Goal: Information Seeking & Learning: Learn about a topic

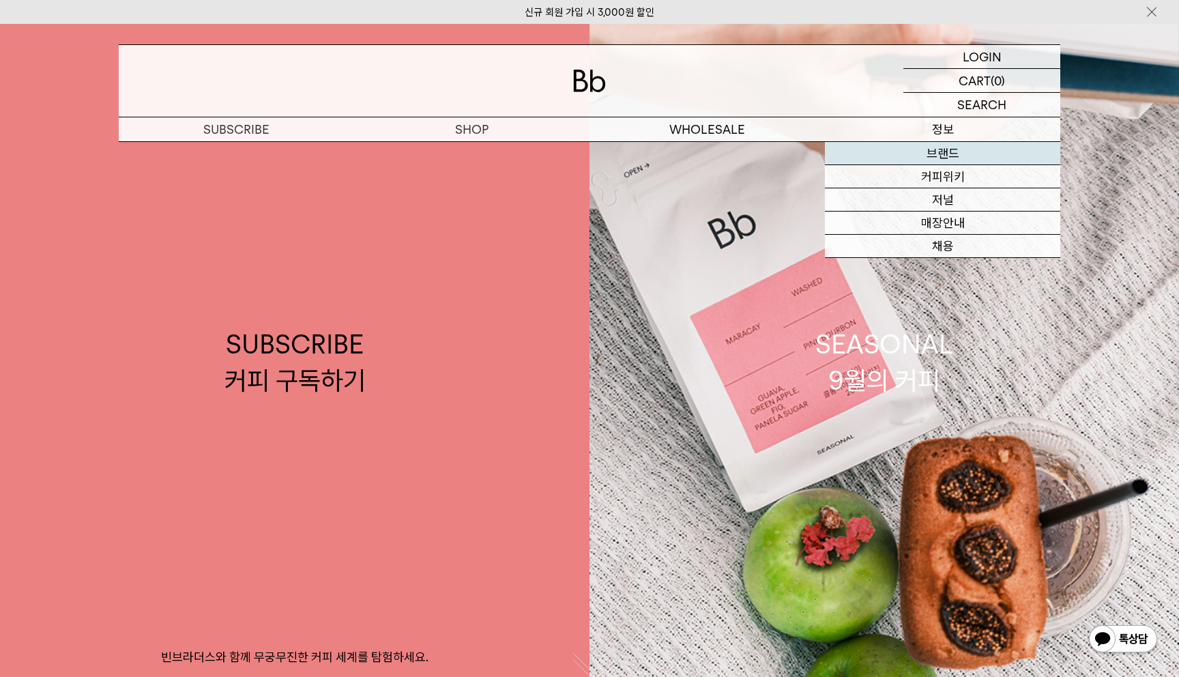
click at [946, 148] on link "브랜드" at bounding box center [942, 153] width 235 height 23
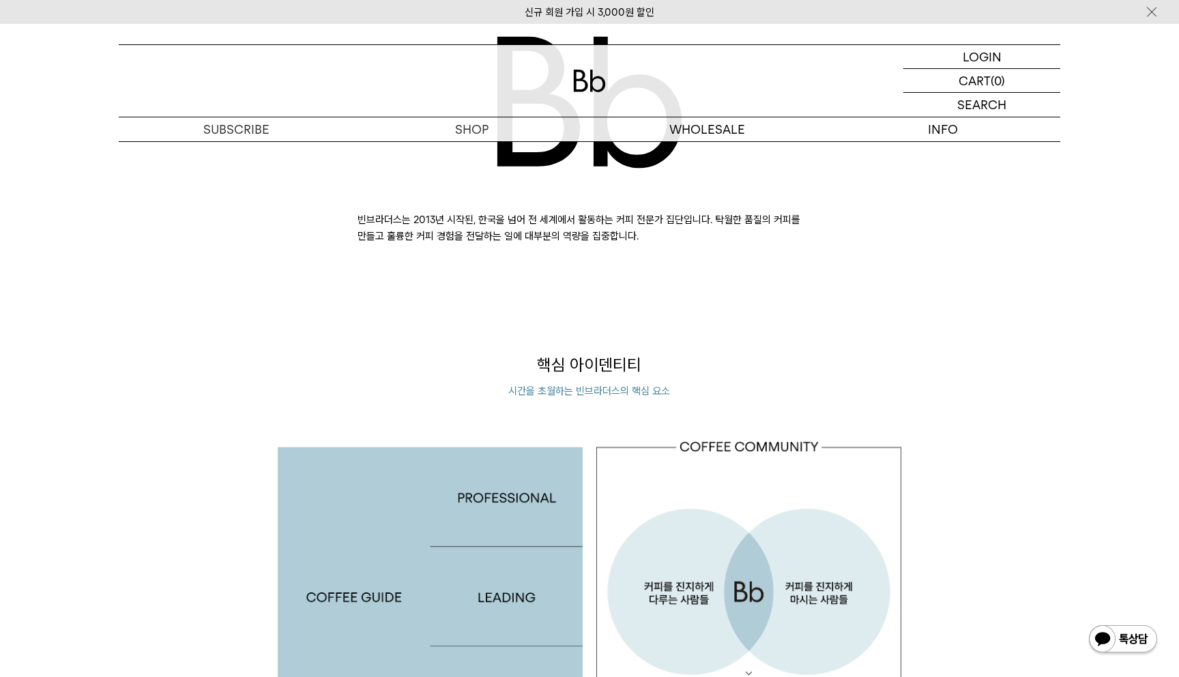
scroll to position [667, 0]
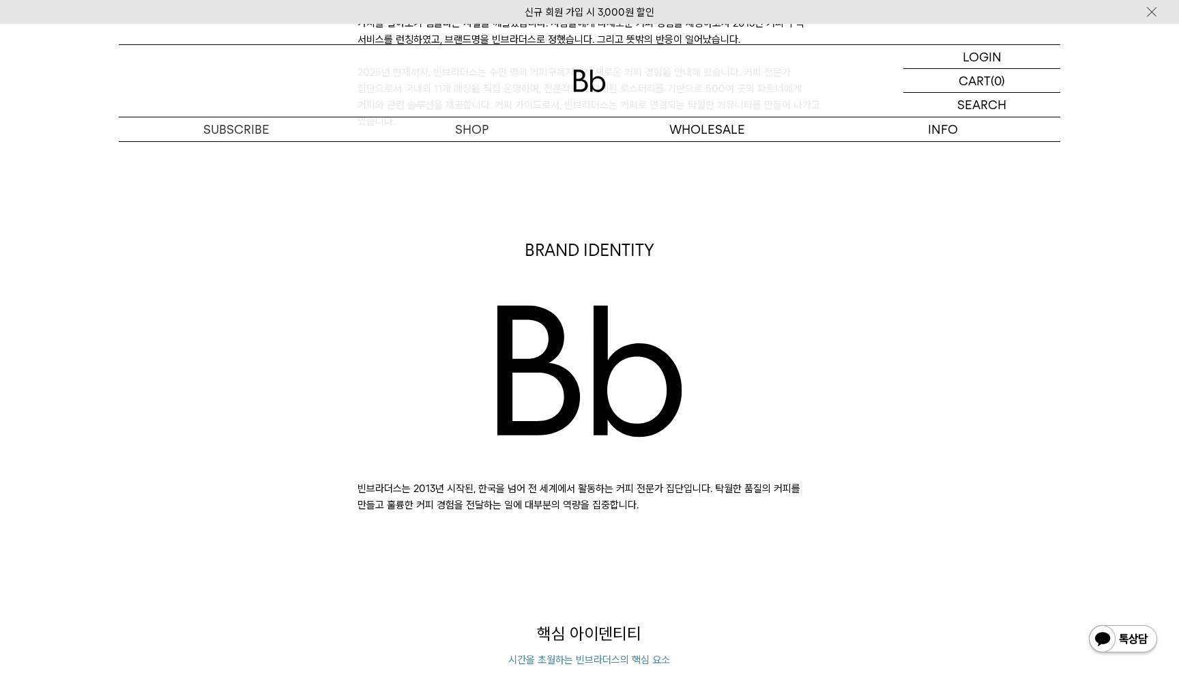
click at [953, 434] on div "BRAND IDENTITY 빈브라더스는 2013년 시작된, 한국을 넘어 전 세계에서 활동하는 커피 전문가 집단입니다. 탁월한 품질의 커피를 만…" at bounding box center [589, 376] width 955 height 274
click at [937, 335] on div "BRAND IDENTITY 빈브라더스는 2013년 시작된, 한국을 넘어 전 세계에서 활동하는 커피 전문가 집단입니다. 탁월한 품질의 커피를 만…" at bounding box center [589, 376] width 955 height 274
